Goal: Go to known website: Go to known website

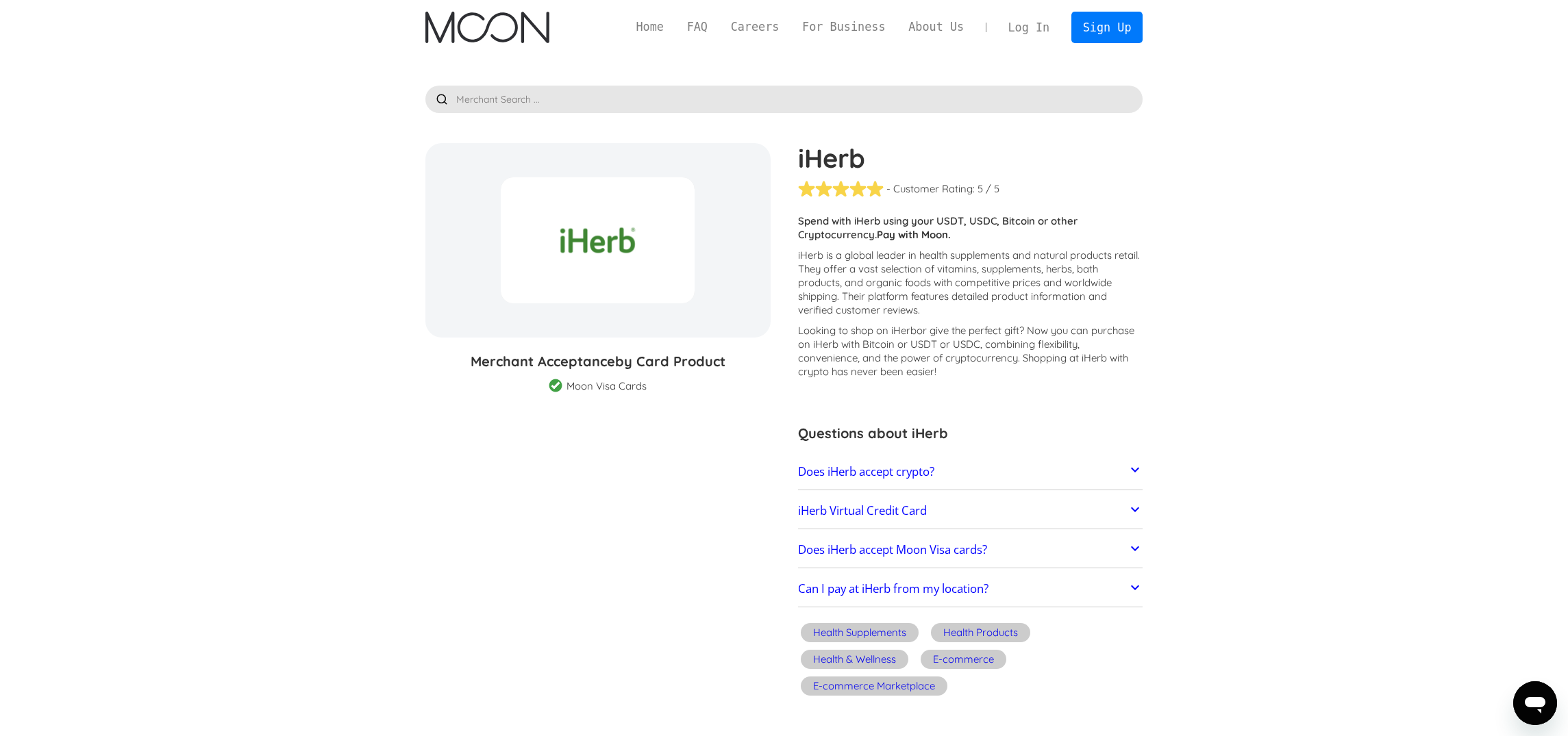
click at [539, 32] on img "home" at bounding box center [487, 28] width 124 height 32
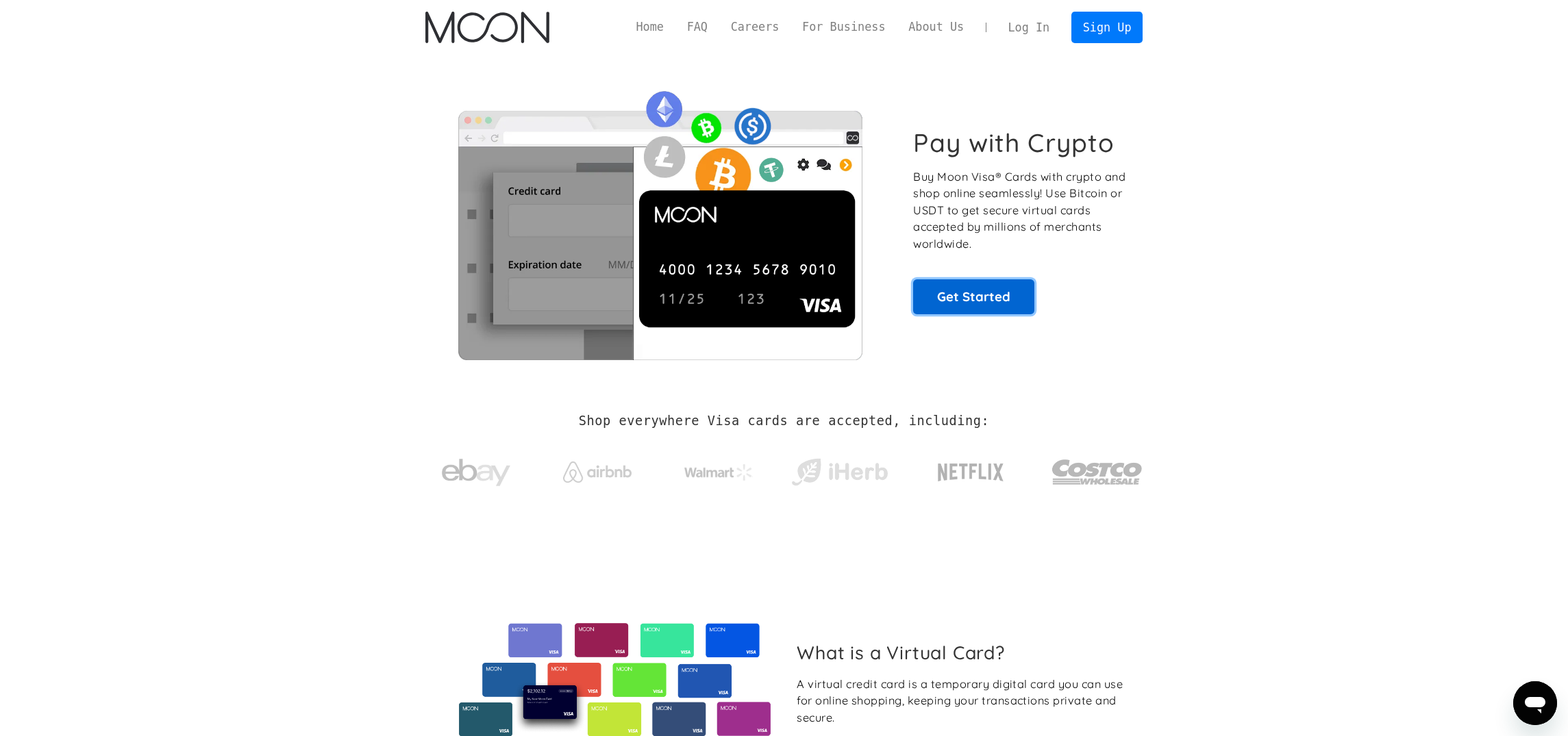
click at [979, 292] on link "Get Started" at bounding box center [974, 296] width 121 height 34
